Goal: Information Seeking & Learning: Learn about a topic

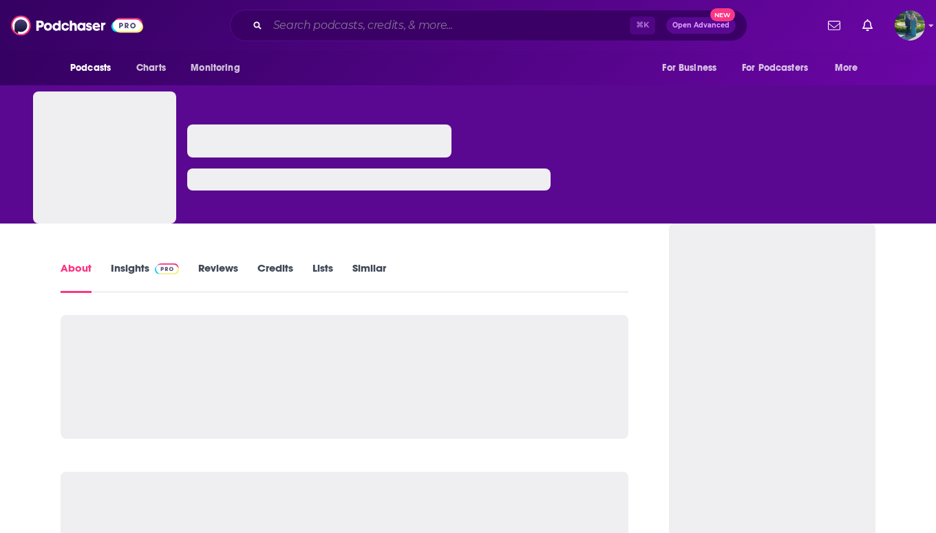
click at [305, 26] on input "Search podcasts, credits, & more..." at bounding box center [449, 25] width 362 height 22
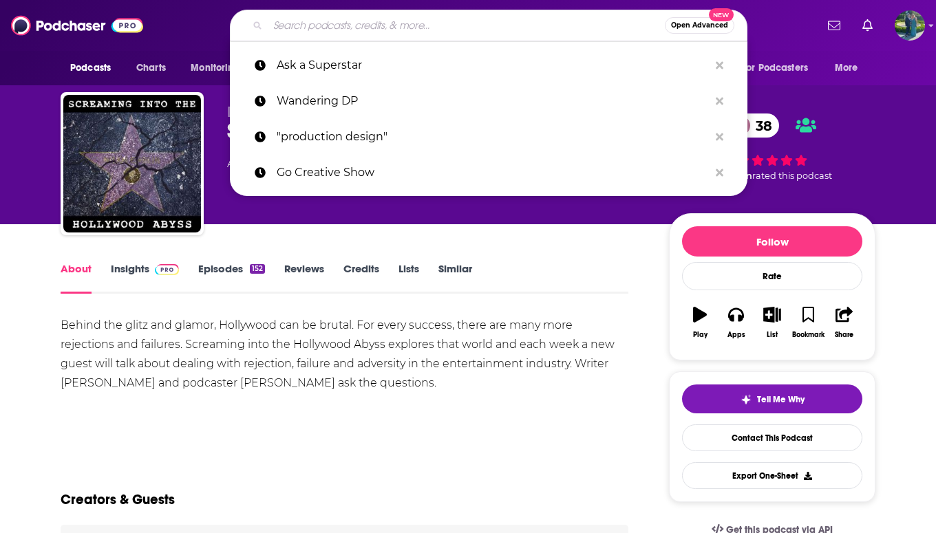
click at [172, 328] on div "Behind the glitz and glamor, Hollywood can be brutal. For every success, there …" at bounding box center [345, 354] width 568 height 77
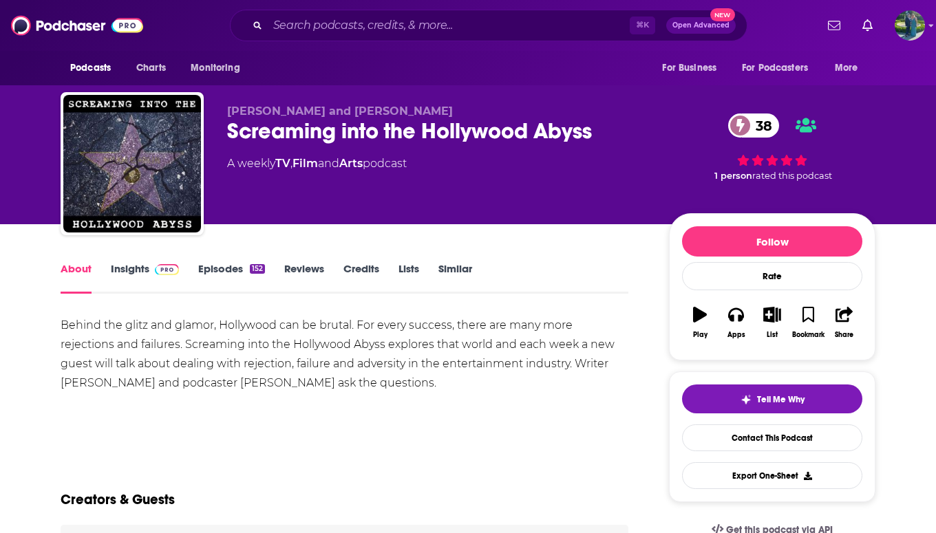
click at [129, 278] on link "Insights" at bounding box center [145, 278] width 68 height 32
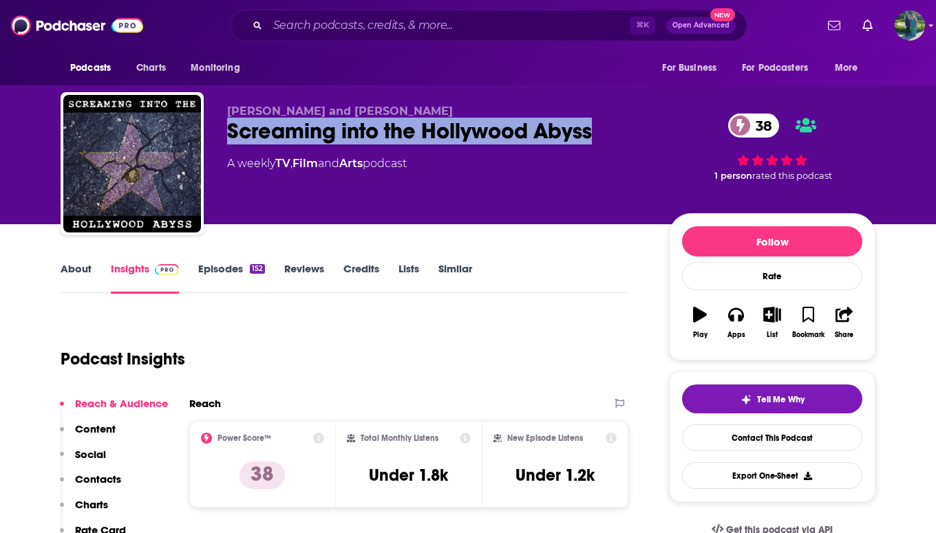
drag, startPoint x: 577, startPoint y: 138, endPoint x: 222, endPoint y: 132, distance: 355.1
click at [222, 133] on div "Noah Evslin and Dan Rutstein Screaming into the Hollywood Abyss 38 A weekly TV …" at bounding box center [468, 166] width 815 height 149
copy h2 "Screaming into the Hollywood Abyss"
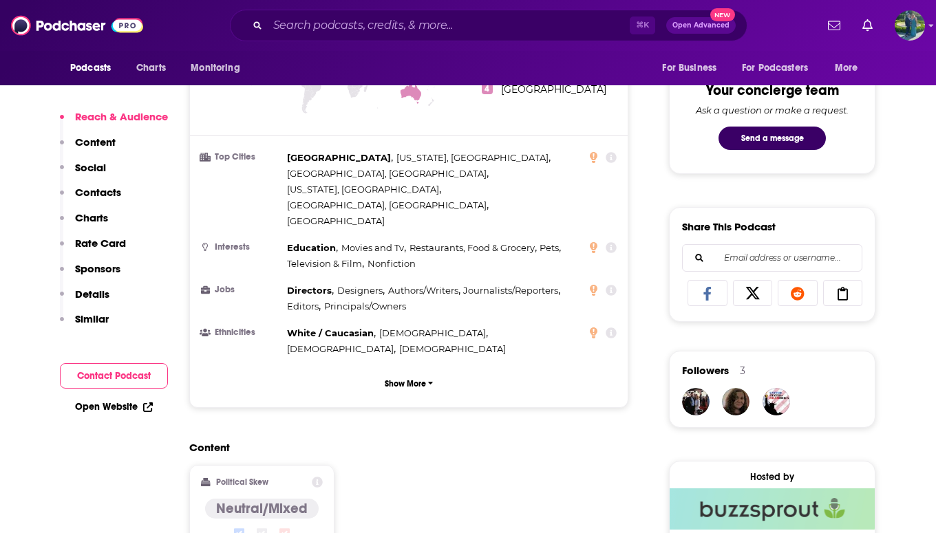
scroll to position [1062, 0]
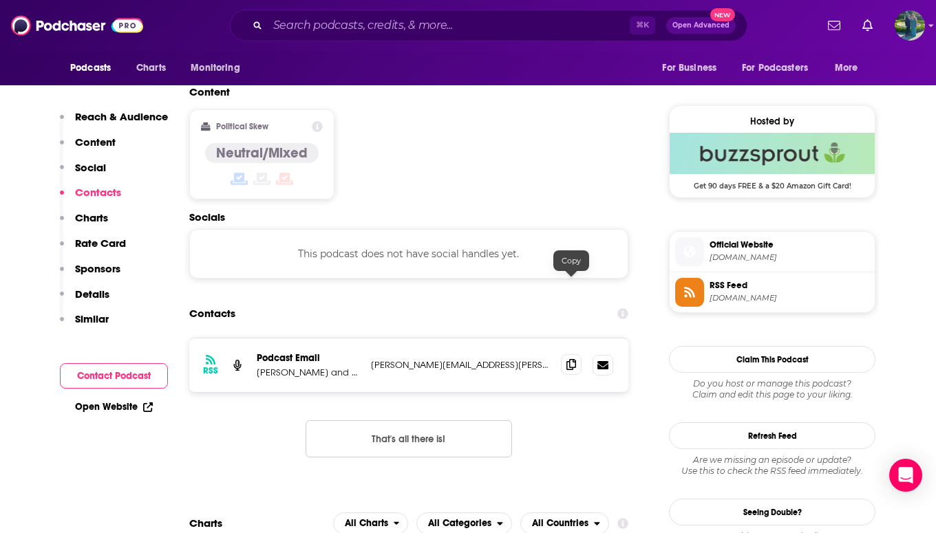
click at [569, 359] on icon at bounding box center [571, 364] width 10 height 11
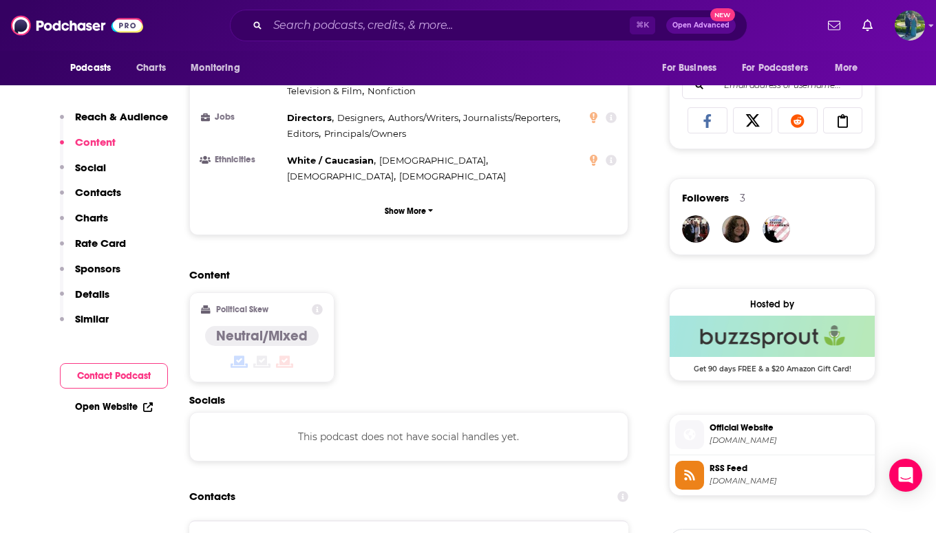
scroll to position [299, 0]
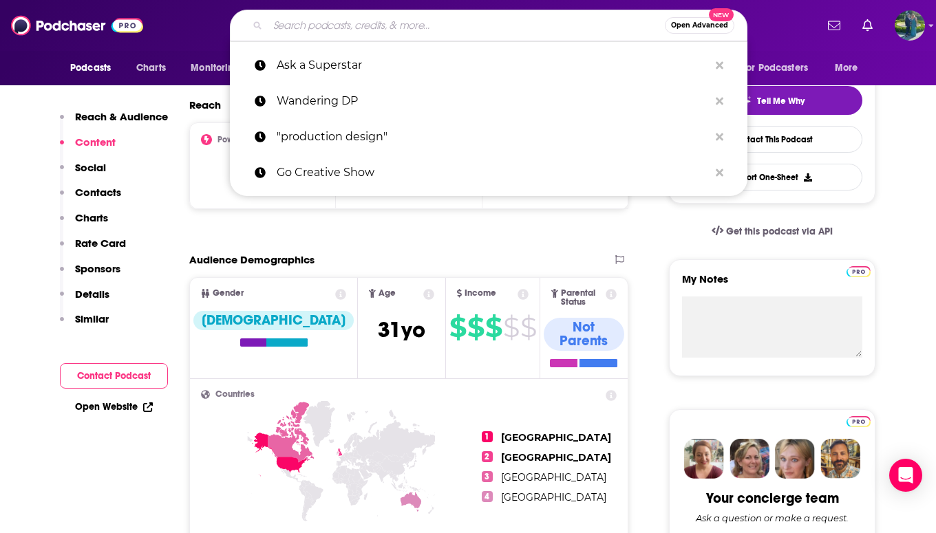
click at [367, 23] on input "Search podcasts, credits, & more..." at bounding box center [466, 25] width 397 height 22
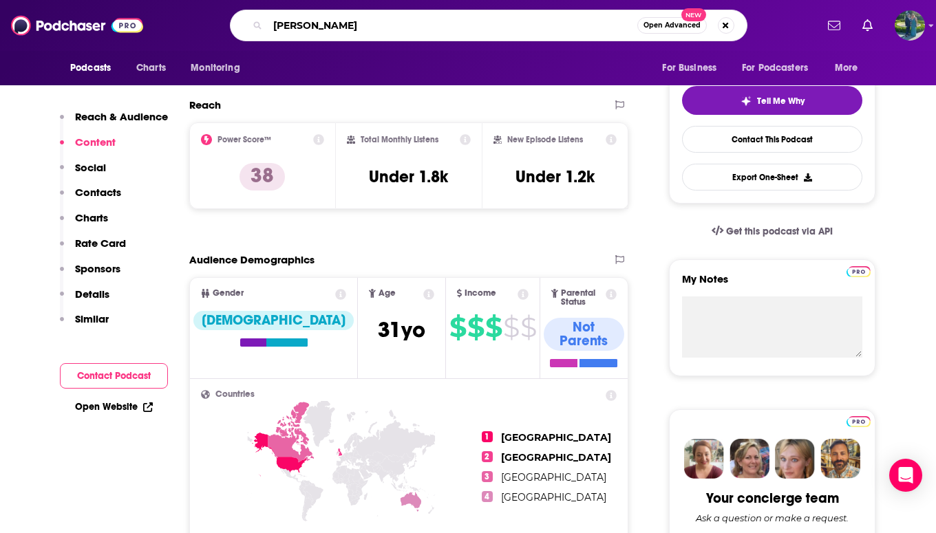
type input "brett allen"
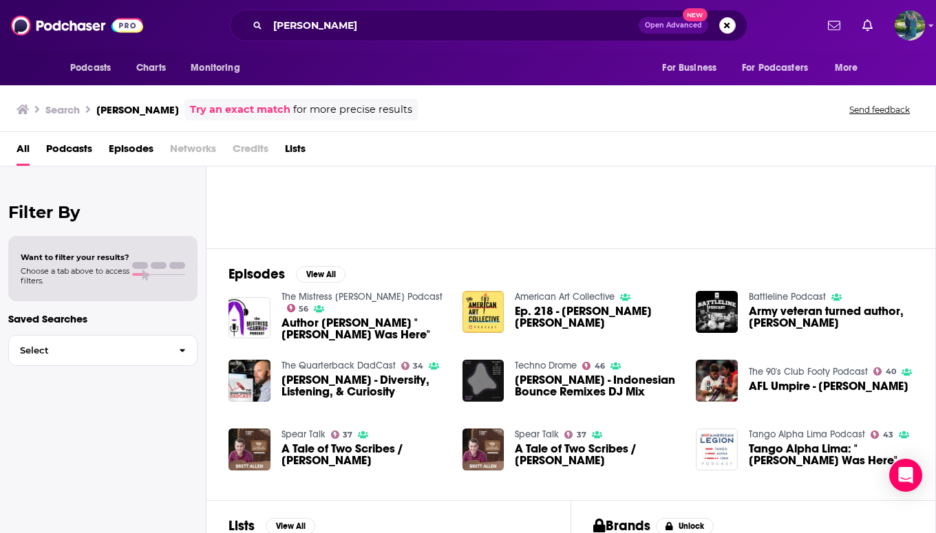
scroll to position [239, 0]
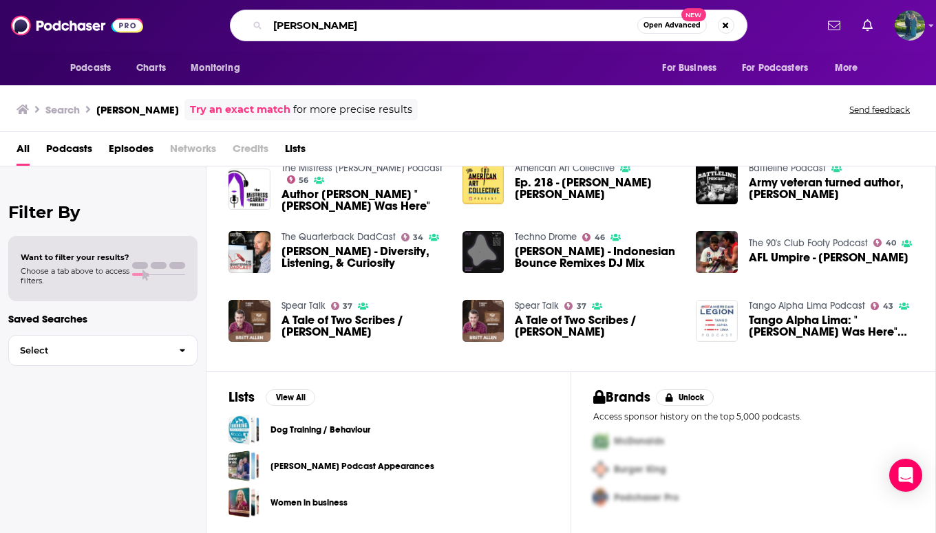
click at [352, 32] on input "brett allen" at bounding box center [452, 25] width 369 height 22
type input "brett allen show"
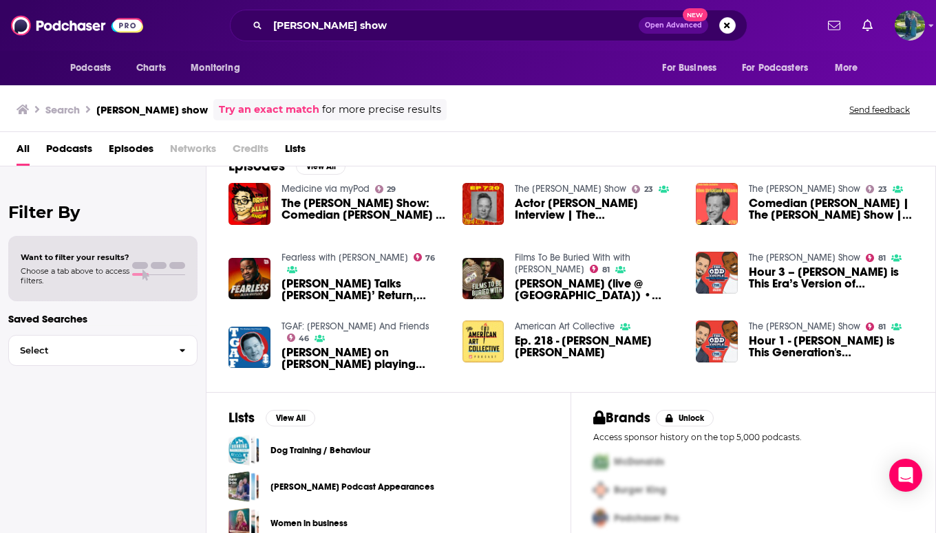
scroll to position [219, 0]
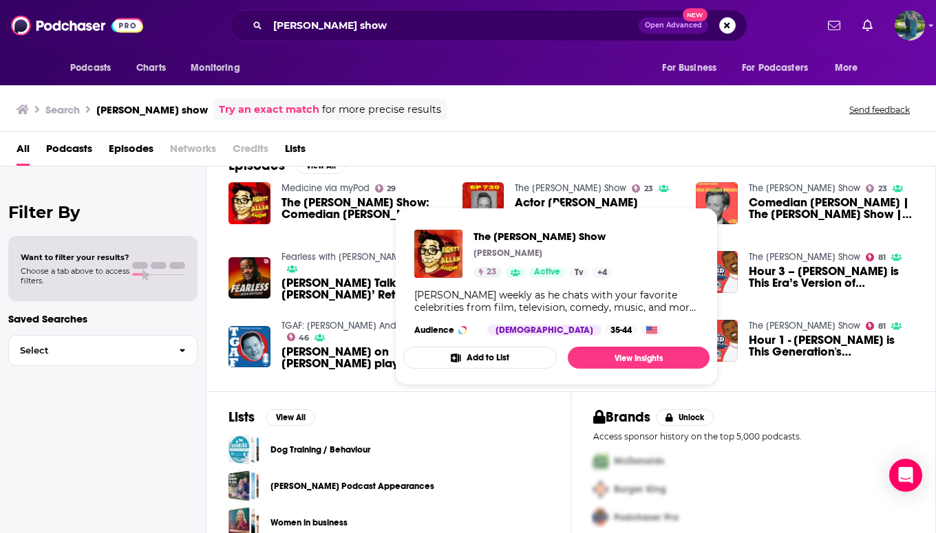
click at [530, 186] on link "The Brett Allan Show" at bounding box center [570, 188] width 111 height 12
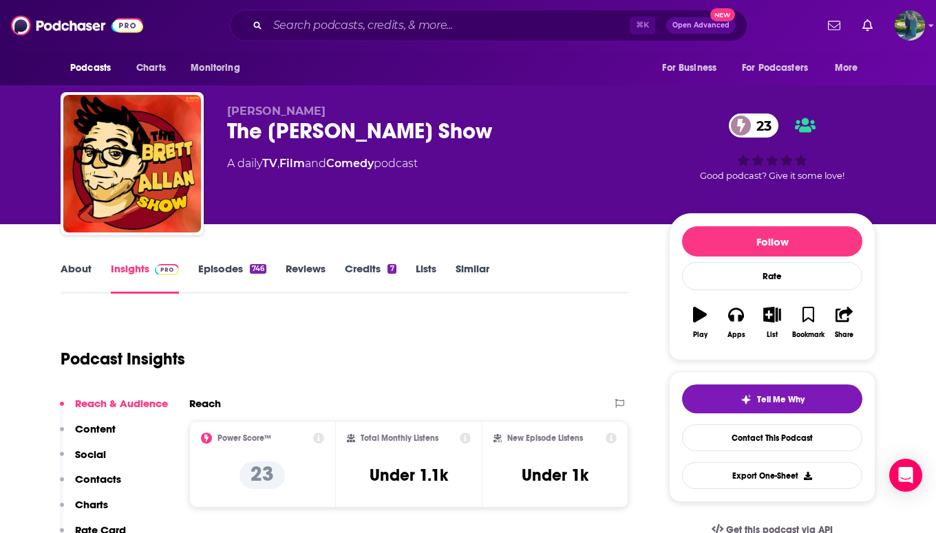
click at [80, 270] on link "About" at bounding box center [76, 278] width 31 height 32
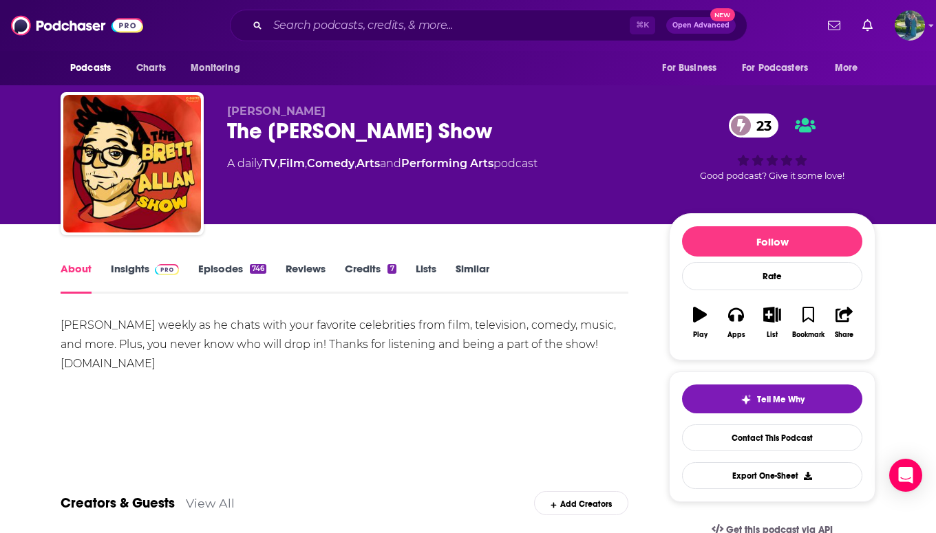
click at [270, 162] on link "TV" at bounding box center [269, 163] width 15 height 13
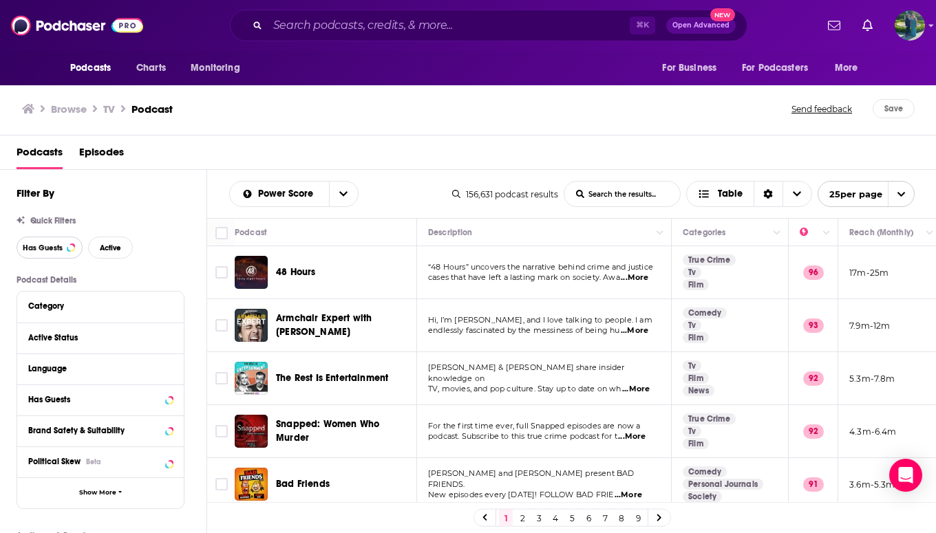
click at [58, 250] on span "Has Guests" at bounding box center [43, 248] width 40 height 8
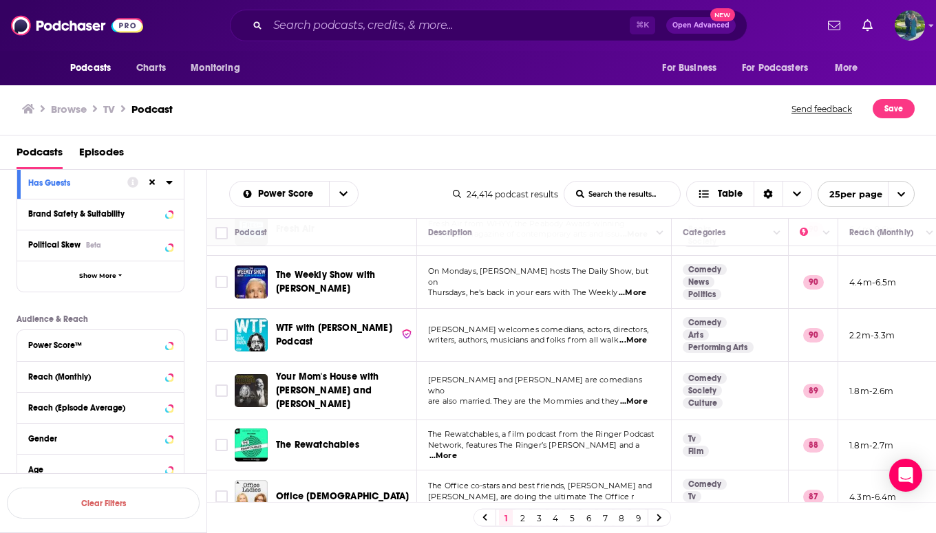
scroll to position [227, 0]
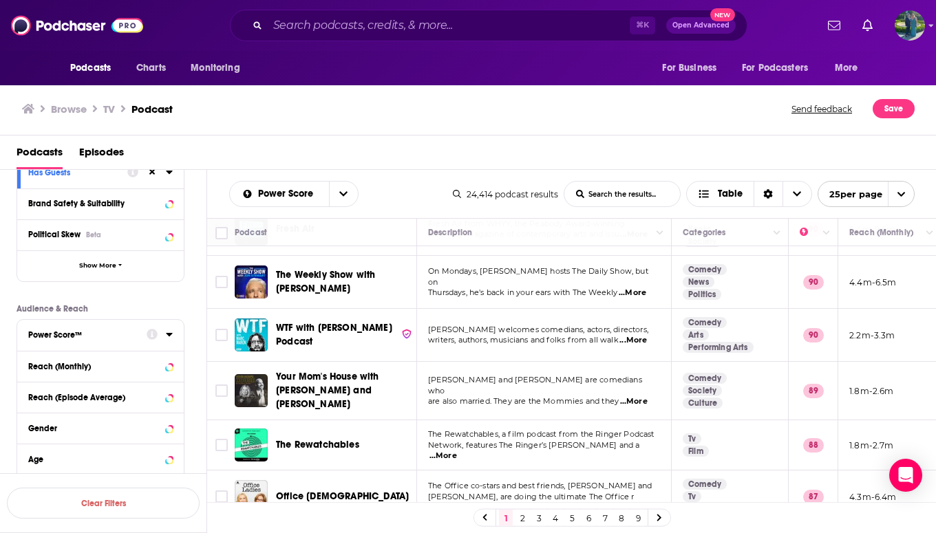
click at [167, 334] on icon at bounding box center [169, 334] width 7 height 11
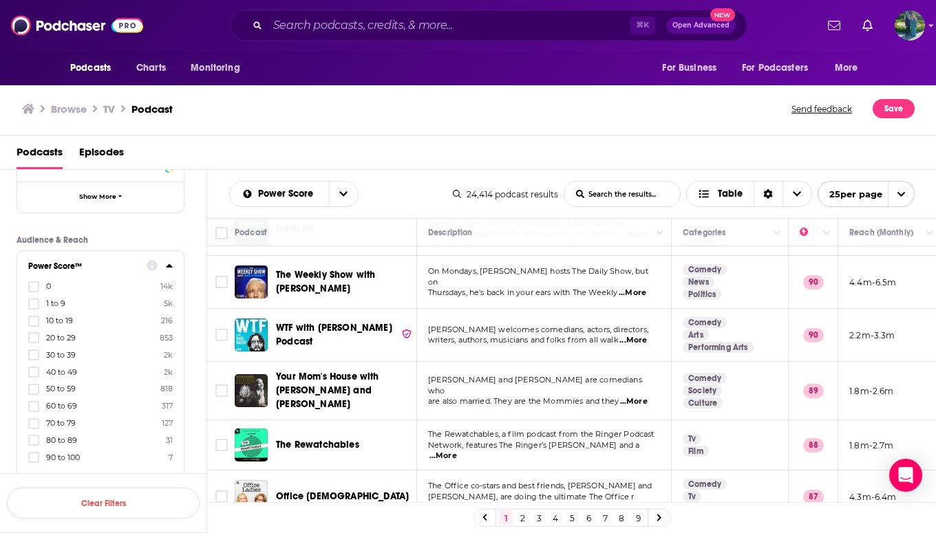
scroll to position [297, 0]
click at [35, 355] on icon at bounding box center [34, 354] width 8 height 8
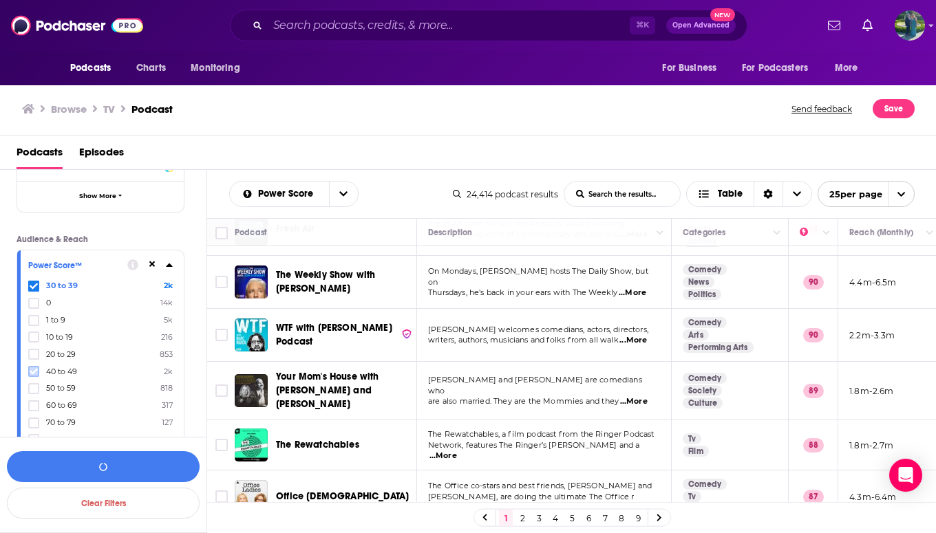
click at [34, 374] on icon at bounding box center [34, 371] width 8 height 8
click at [35, 386] on icon at bounding box center [34, 388] width 8 height 6
click at [120, 469] on button "View 3k Results" at bounding box center [103, 466] width 193 height 31
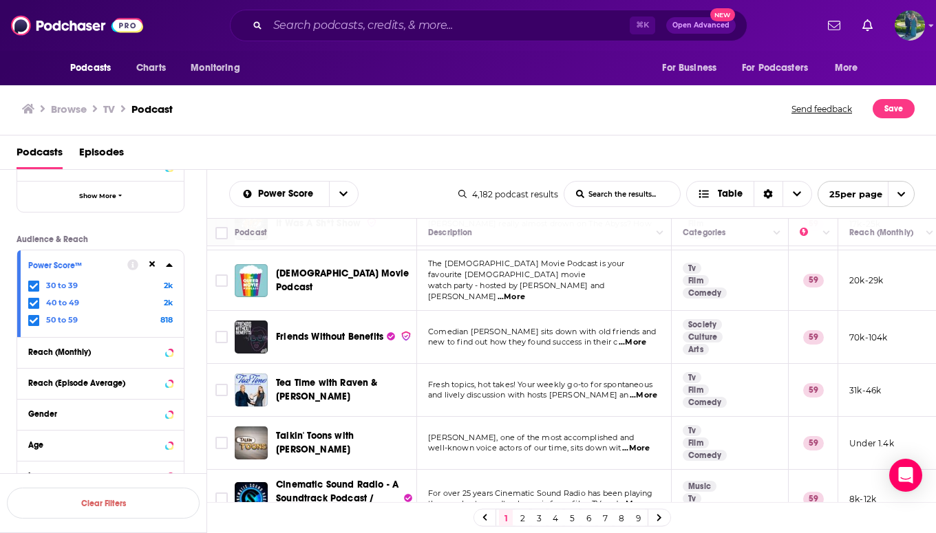
click at [525, 292] on span "...More" at bounding box center [511, 297] width 28 height 11
drag, startPoint x: 347, startPoint y: 273, endPoint x: 621, endPoint y: 25, distance: 369.3
click at [0, 0] on div "Podcasts Charts Monitoring ⌘ K Open Advanced New For Business For Podcasters Mo…" at bounding box center [468, 266] width 936 height 533
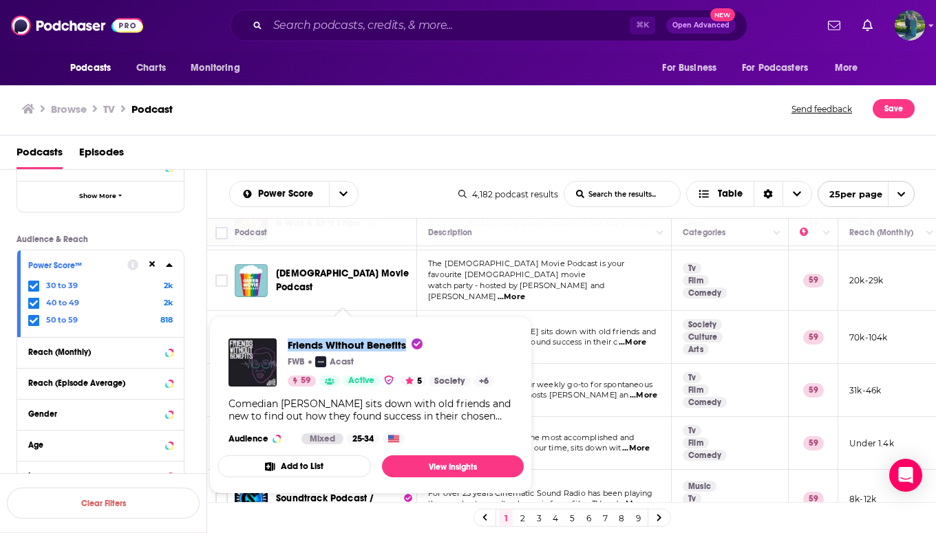
drag, startPoint x: 325, startPoint y: 347, endPoint x: 616, endPoint y: 30, distance: 430.5
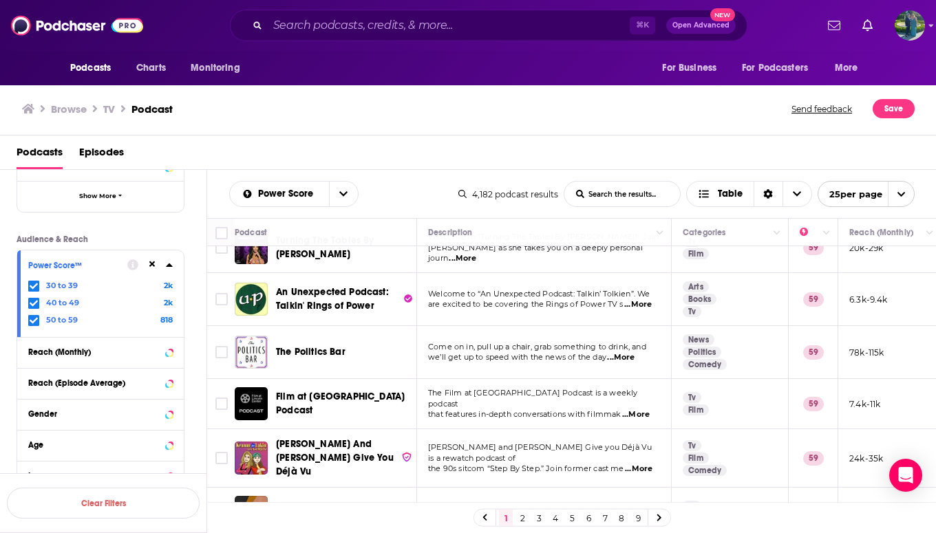
scroll to position [1047, 0]
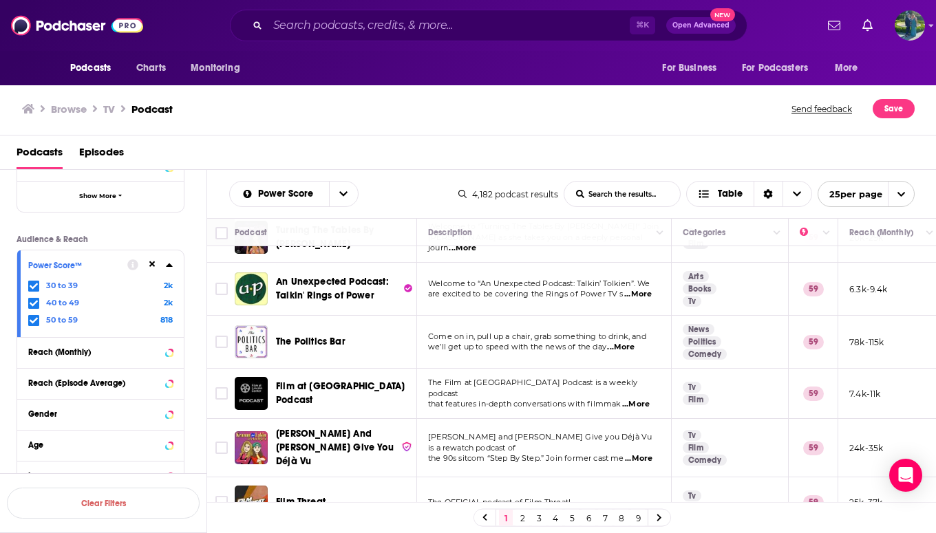
click at [522, 520] on link "2" at bounding box center [522, 518] width 14 height 17
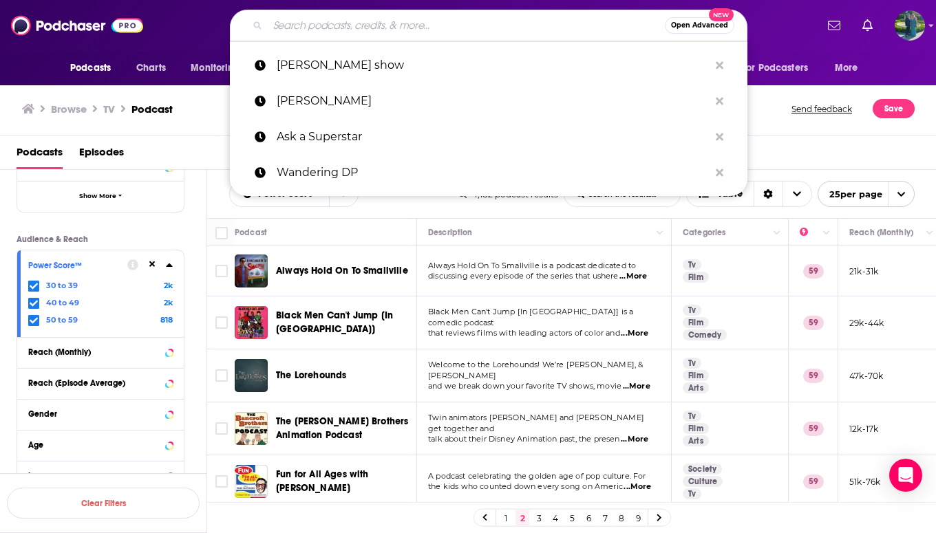
click at [344, 21] on input "Search podcasts, credits, & more..." at bounding box center [466, 25] width 397 height 22
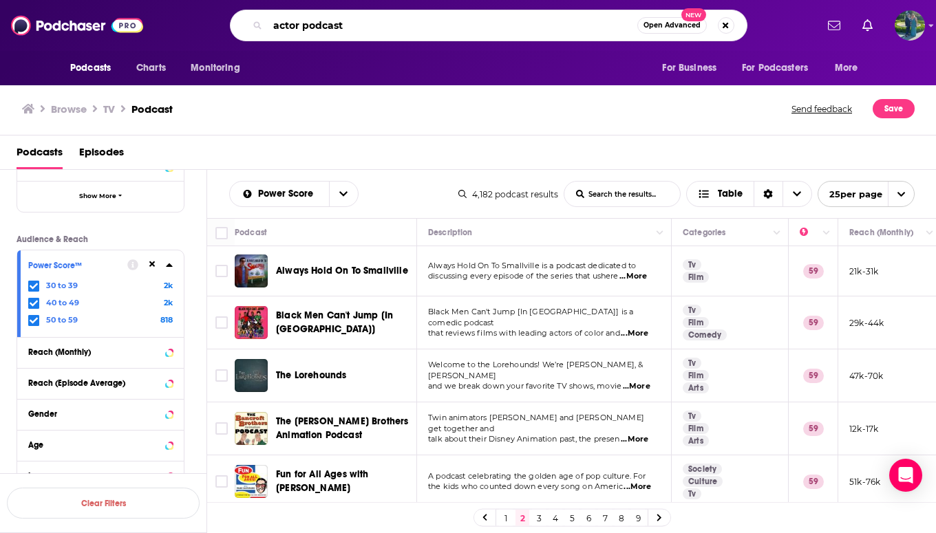
type input "actor podcast"
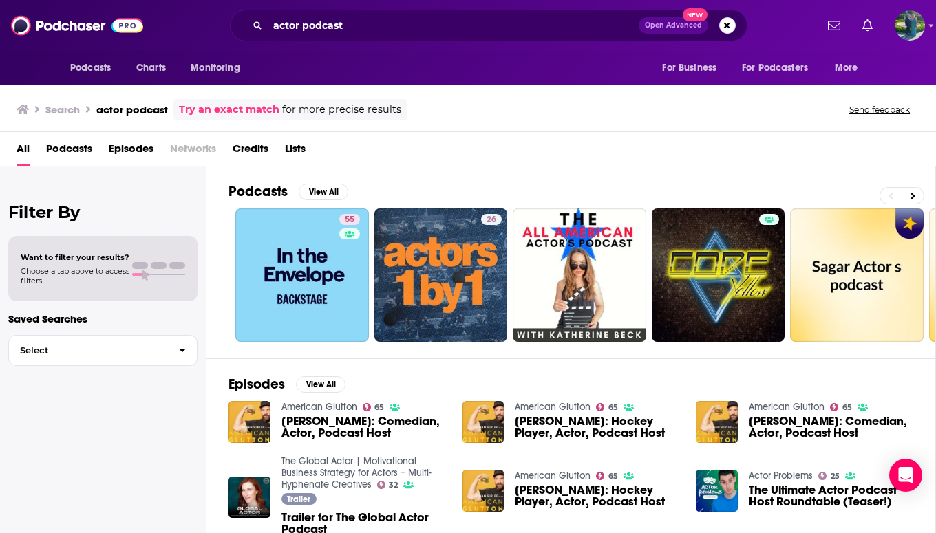
click at [312, 407] on link "American Glutton" at bounding box center [319, 407] width 76 height 12
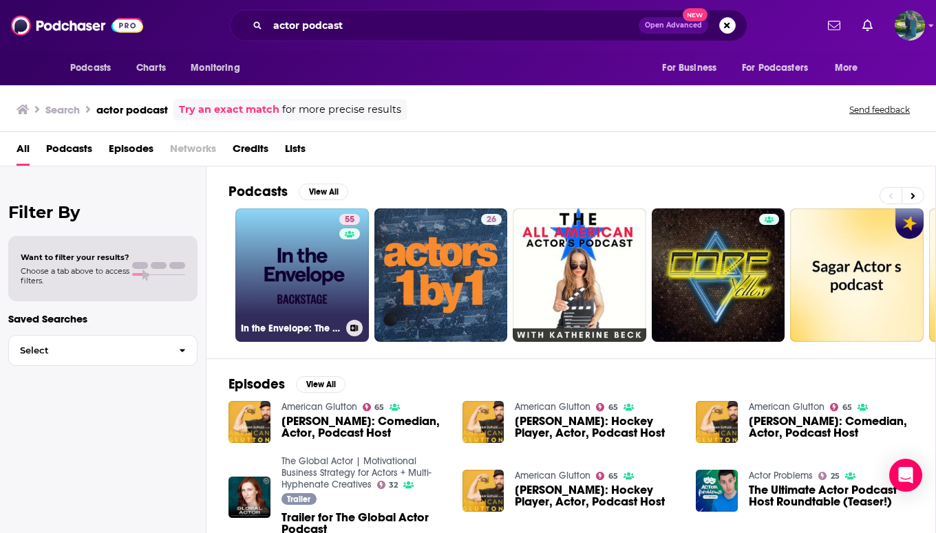
click at [310, 290] on link "55 In the Envelope: The Actor’s Podcast" at bounding box center [301, 274] width 133 height 133
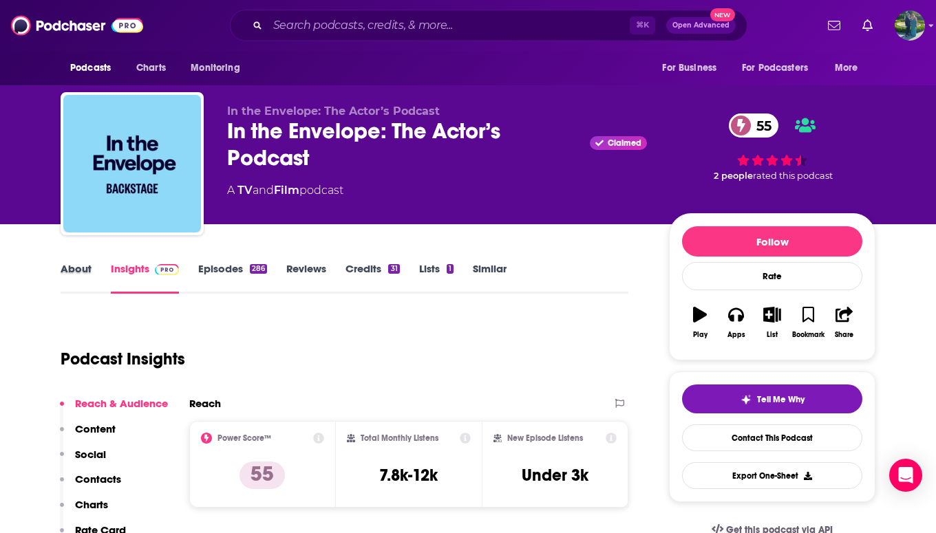
click at [92, 265] on div "About" at bounding box center [86, 278] width 50 height 32
click at [76, 266] on link "About" at bounding box center [76, 278] width 31 height 32
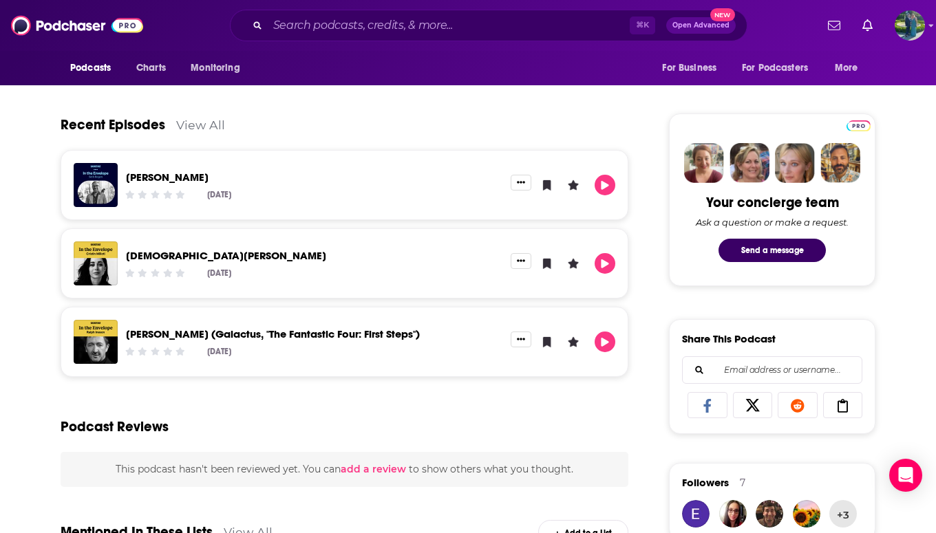
scroll to position [599, 0]
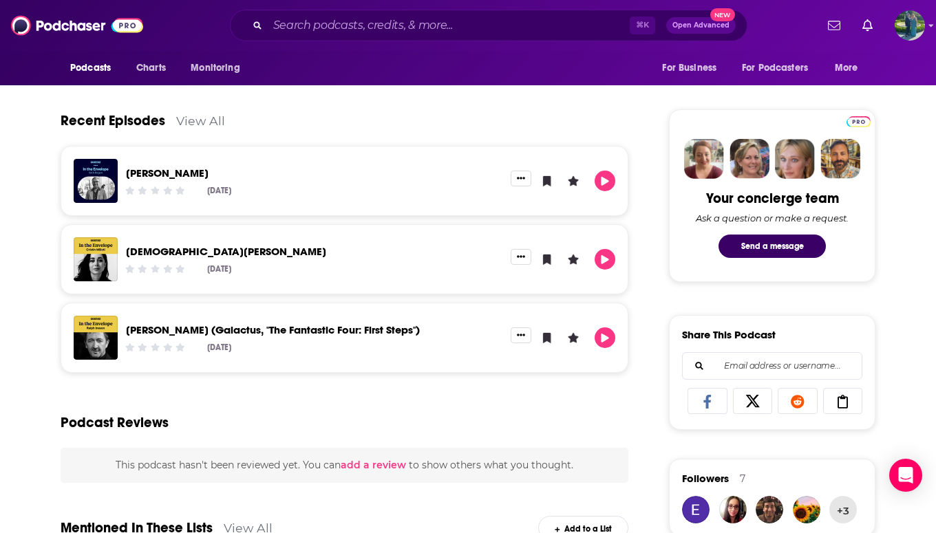
click at [191, 128] on link "View All" at bounding box center [200, 121] width 49 height 14
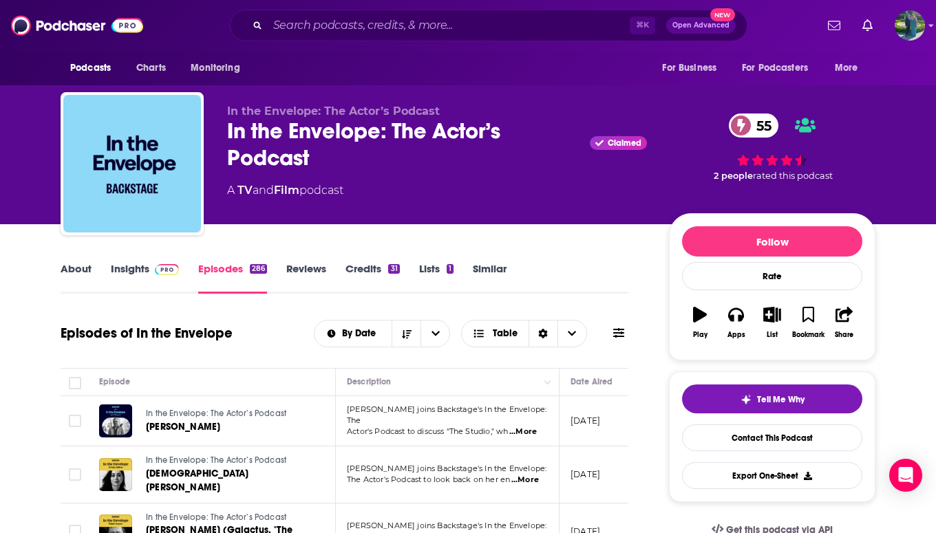
click at [78, 281] on link "About" at bounding box center [76, 278] width 31 height 32
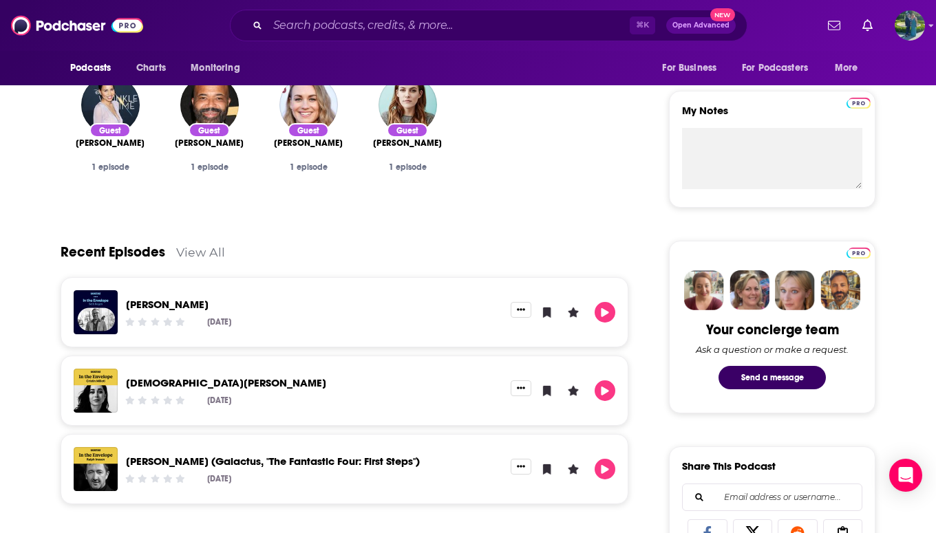
scroll to position [469, 0]
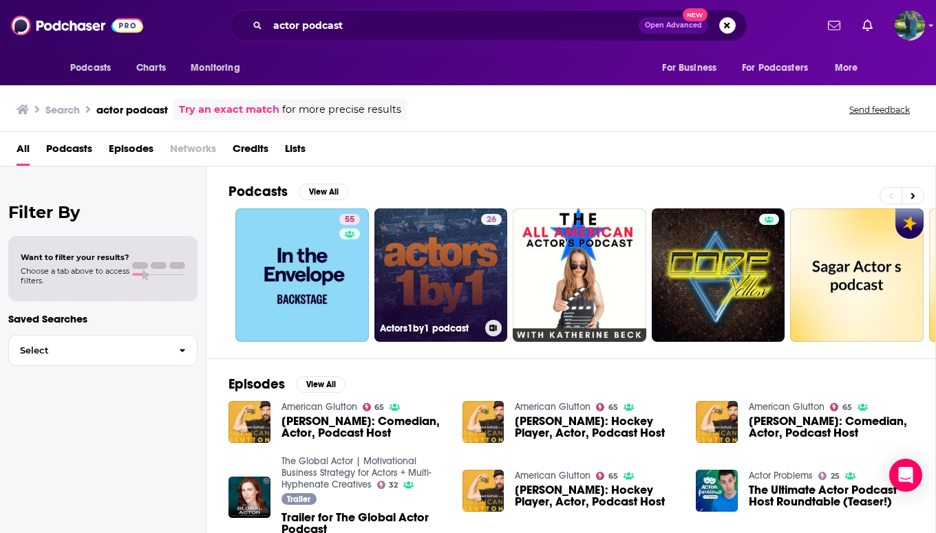
click at [438, 273] on link "26 Actors1by1 podcast" at bounding box center [440, 274] width 133 height 133
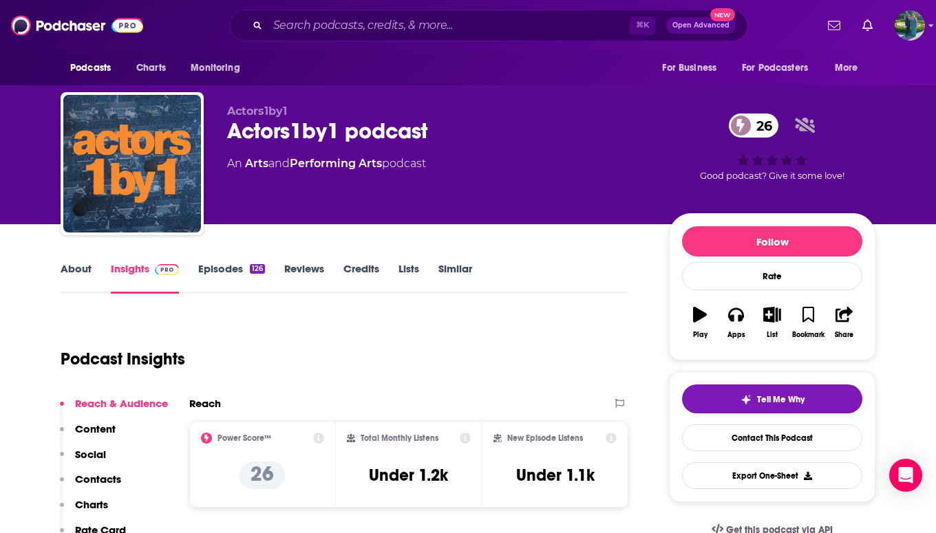
click at [83, 278] on link "About" at bounding box center [76, 278] width 31 height 32
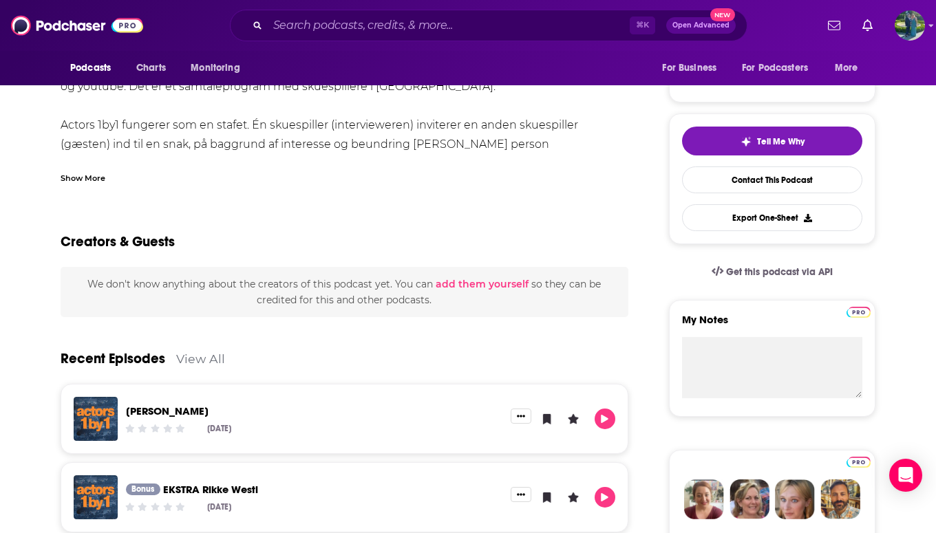
scroll to position [266, 0]
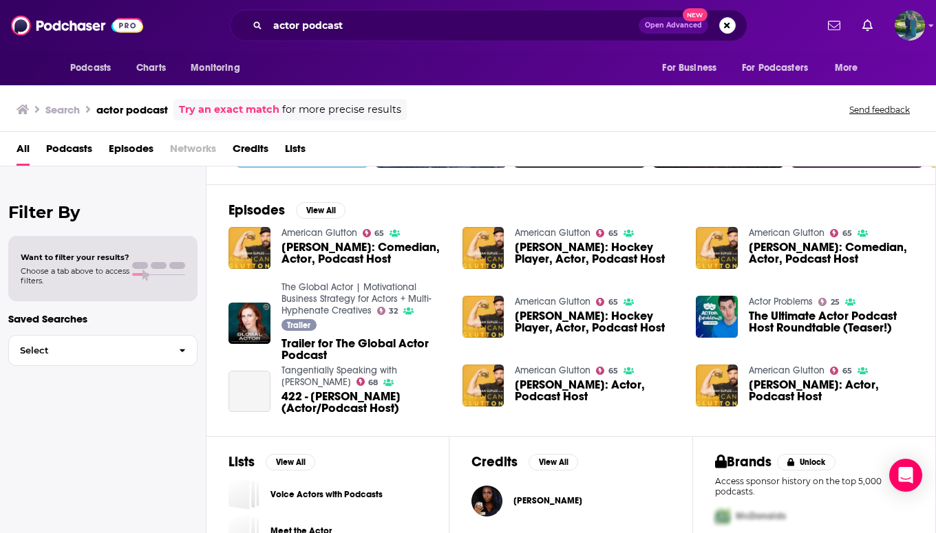
scroll to position [177, 0]
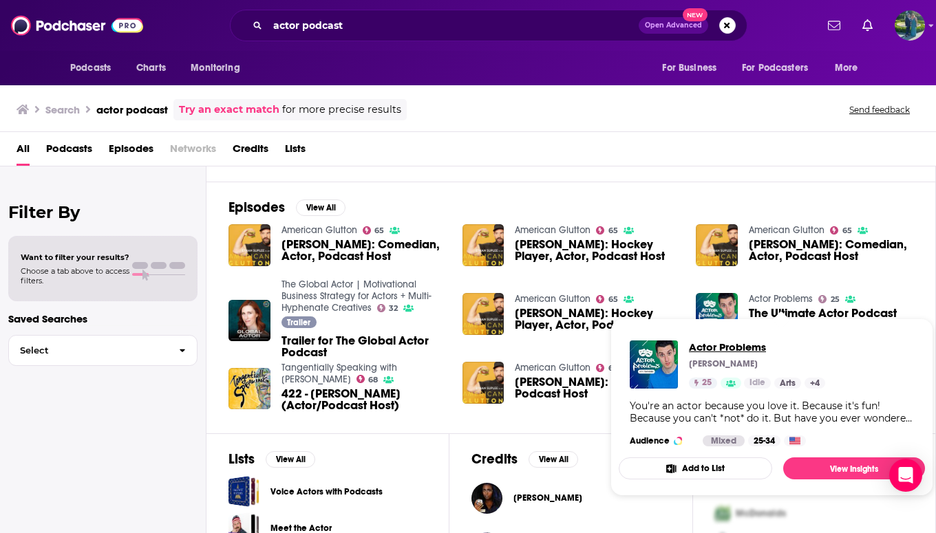
click at [750, 347] on span "Actor Problems" at bounding box center [757, 347] width 136 height 13
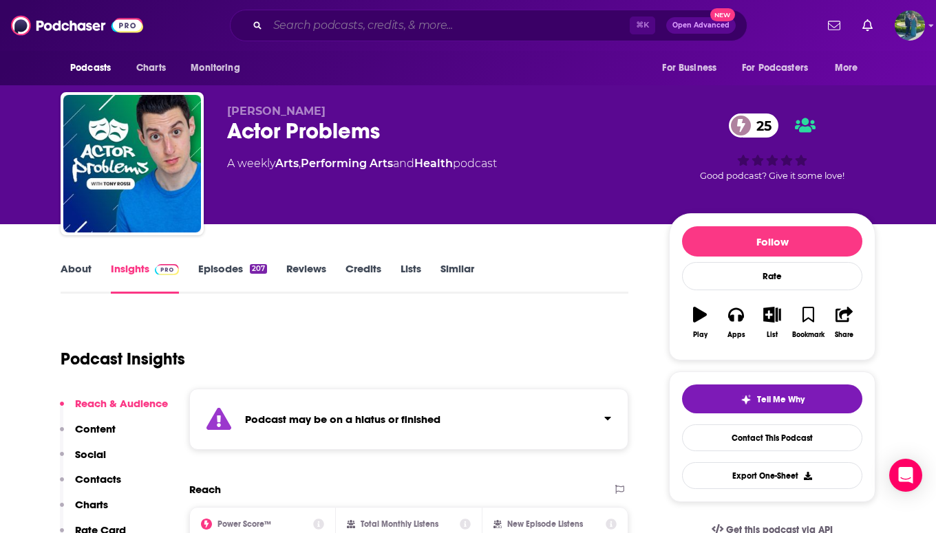
click at [358, 28] on input "Search podcasts, credits, & more..." at bounding box center [449, 25] width 362 height 22
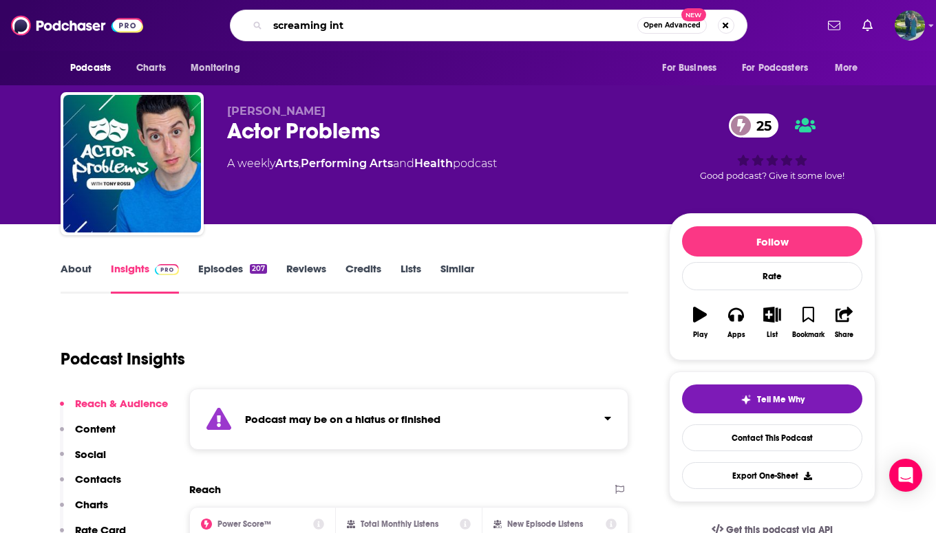
type input "screaming into"
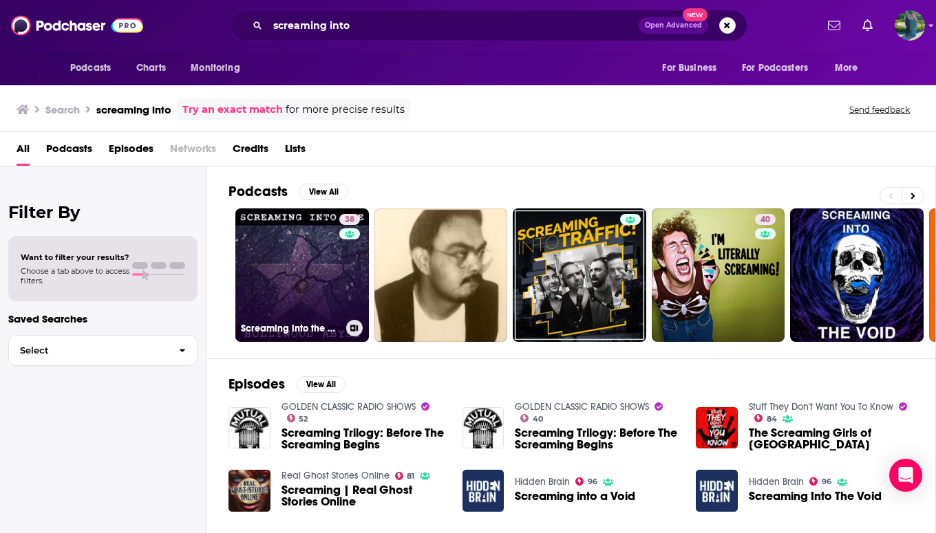
click at [284, 280] on link "38 Screaming into the Hollywood Abyss" at bounding box center [301, 274] width 133 height 133
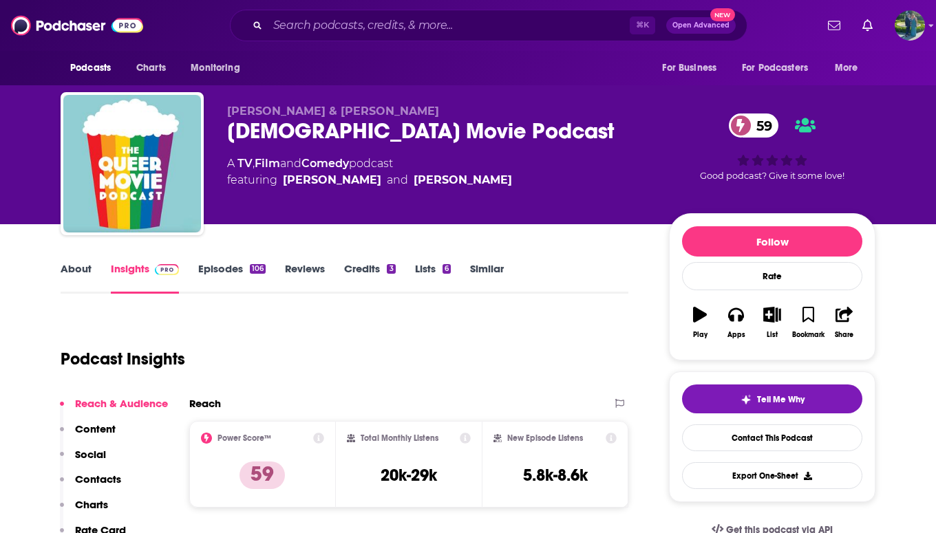
click at [90, 270] on link "About" at bounding box center [76, 278] width 31 height 32
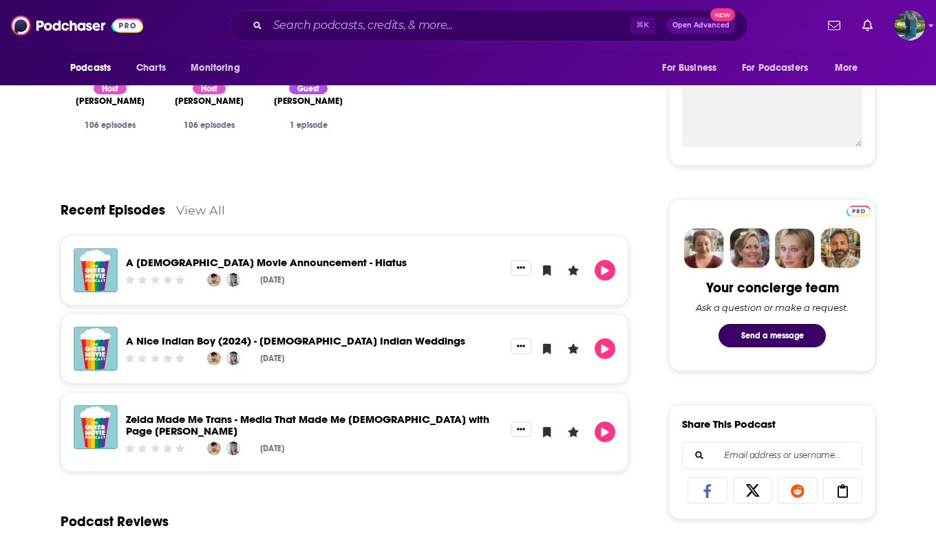
scroll to position [510, 0]
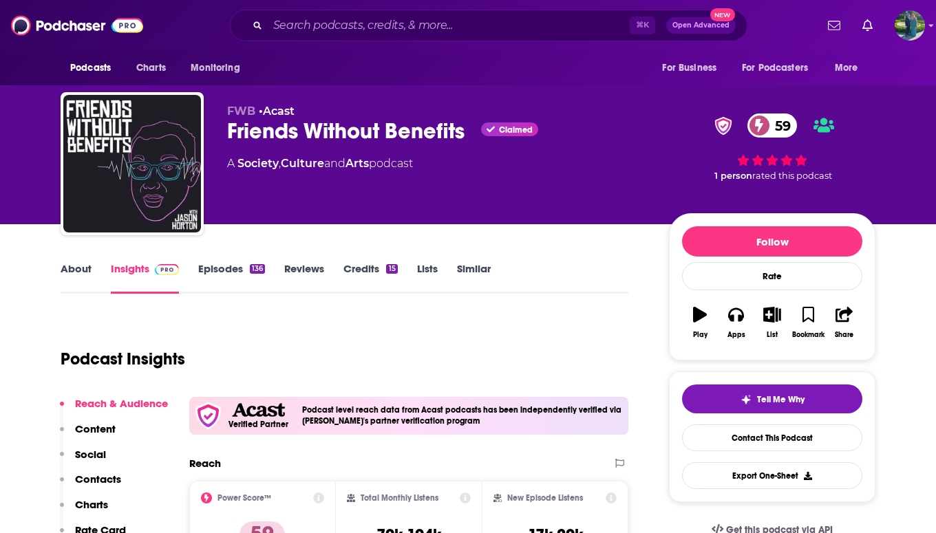
click at [73, 270] on link "About" at bounding box center [76, 278] width 31 height 32
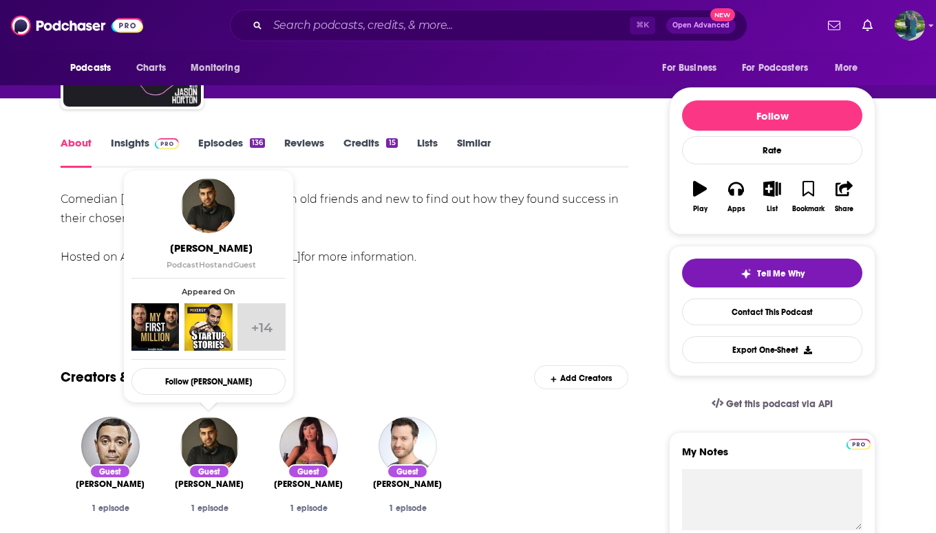
scroll to position [89, 0]
